Goal: Find specific page/section: Find specific page/section

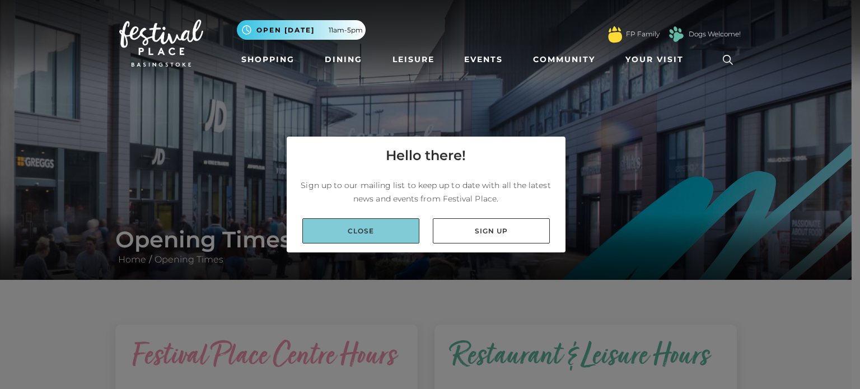
click at [383, 237] on link "Close" at bounding box center [361, 230] width 117 height 25
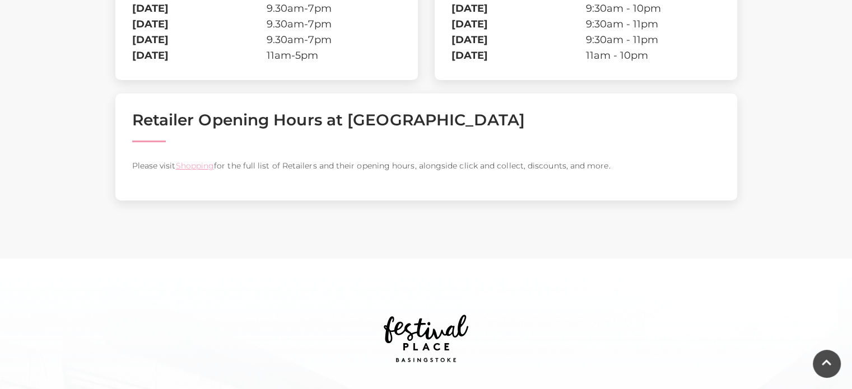
scroll to position [457, 0]
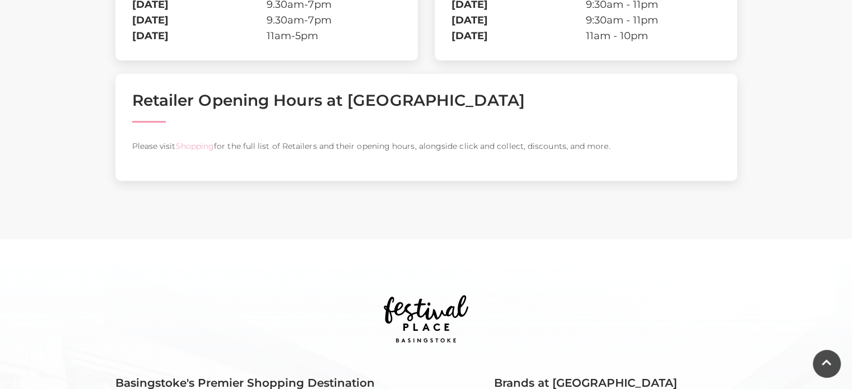
click at [214, 151] on link "Shopping" at bounding box center [194, 146] width 39 height 10
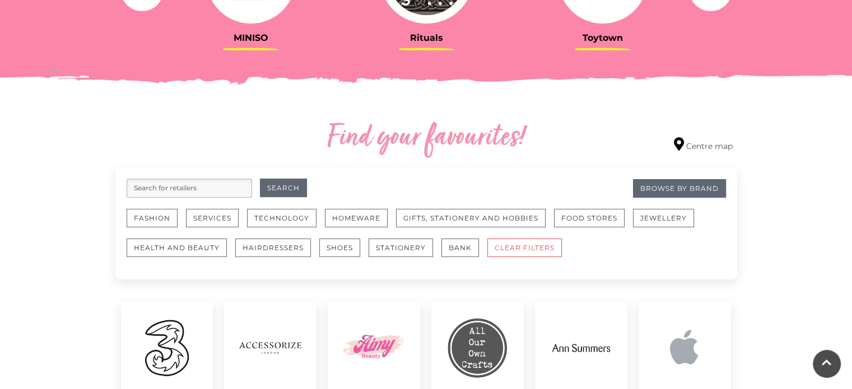
scroll to position [538, 0]
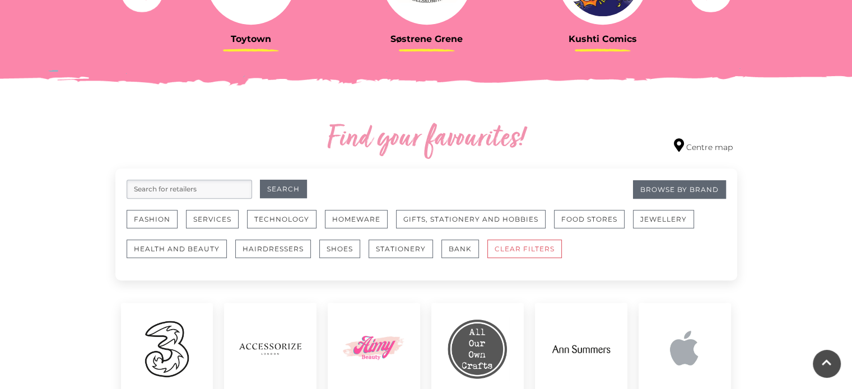
click at [207, 199] on input "search" at bounding box center [189, 189] width 125 height 19
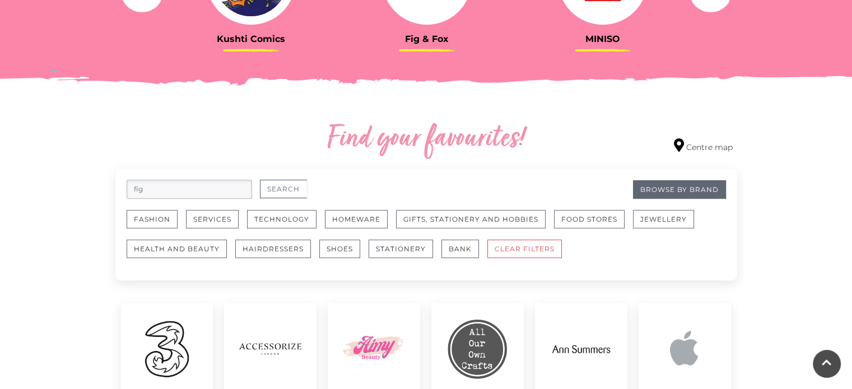
type input "fig"
click at [285, 198] on button "Search" at bounding box center [283, 189] width 47 height 18
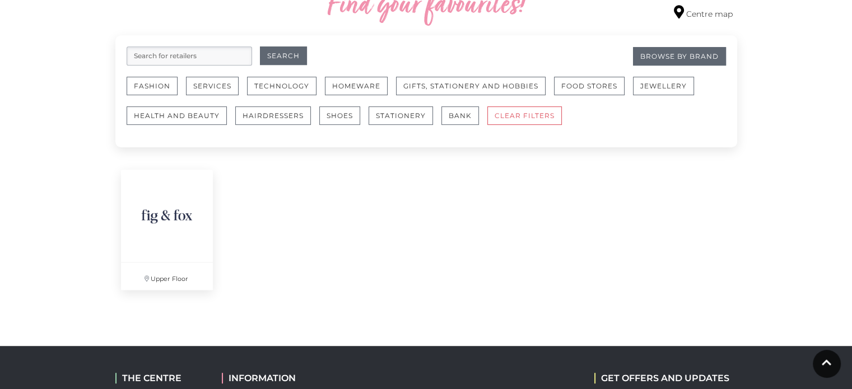
scroll to position [672, 0]
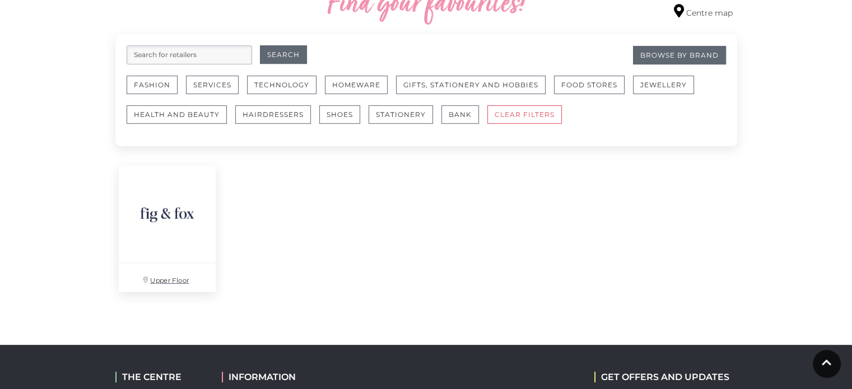
click at [168, 242] on img at bounding box center [166, 214] width 97 height 97
